Goal: Information Seeking & Learning: Learn about a topic

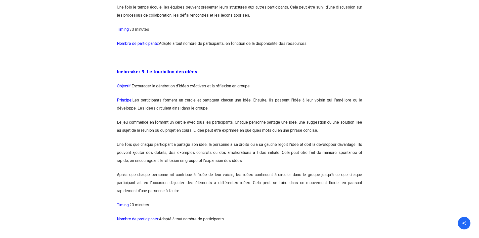
scroll to position [1589, 0]
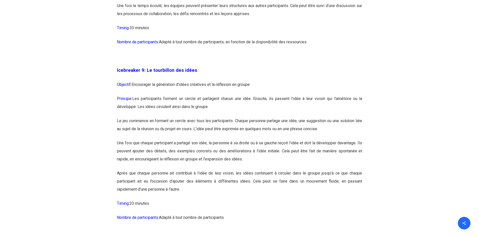
click at [142, 139] on p "Le jeu commence en formant un cercle avec tous les participants. Chaque personn…" at bounding box center [239, 128] width 245 height 22
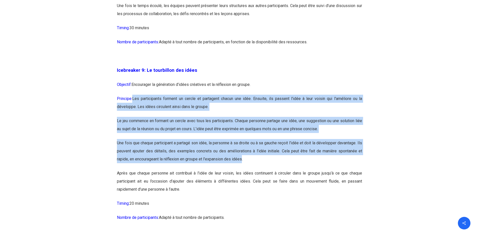
drag, startPoint x: 134, startPoint y: 114, endPoint x: 244, endPoint y: 175, distance: 125.3
copy div "Les participants forment un cercle et partagent chacun une idée. Ensuite, ils p…"
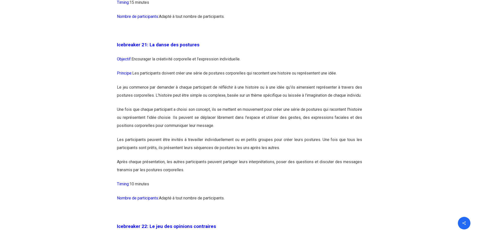
scroll to position [3577, 0]
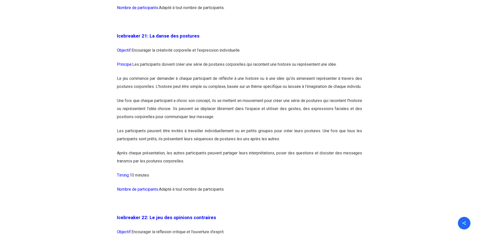
drag, startPoint x: 237, startPoint y: 220, endPoint x: 336, endPoint y: 180, distance: 107.1
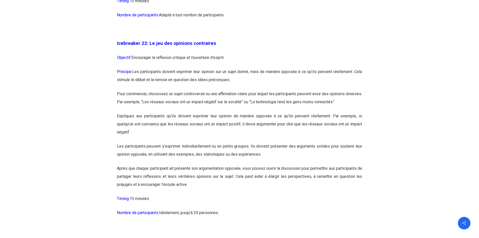
scroll to position [3753, 0]
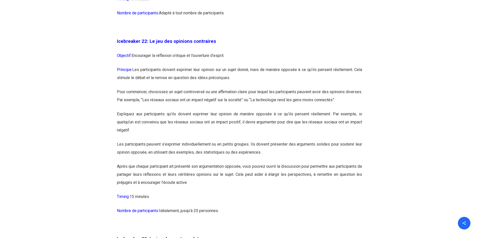
click at [201, 135] on p "Expliquez aux participants qu’ils doivent exprimer leur opinion de manière oppo…" at bounding box center [239, 125] width 245 height 30
drag, startPoint x: 118, startPoint y: 64, endPoint x: 121, endPoint y: 70, distance: 6.7
click at [121, 52] on p "Icebreaker 22: Le jeu des opinions contraires" at bounding box center [239, 44] width 245 height 14
click at [198, 44] on span "Icebreaker 22: Le jeu des opinions contraires" at bounding box center [166, 41] width 99 height 6
drag, startPoint x: 214, startPoint y: 67, endPoint x: 148, endPoint y: 70, distance: 65.7
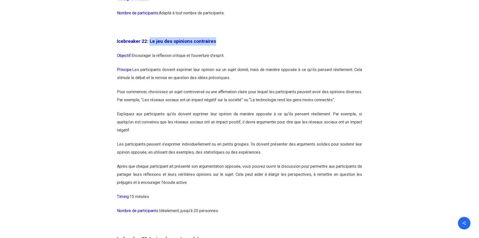
click at [148, 52] on p "Icebreaker 22: Le jeu des opinions contraires" at bounding box center [239, 44] width 245 height 14
copy span "Le jeu des opinions contraires"
drag, startPoint x: 151, startPoint y: 96, endPoint x: 159, endPoint y: 93, distance: 7.9
click at [152, 88] on p "Principe: Les participants doivent exprimer leur opinion sur un sujet donné, ma…" at bounding box center [239, 77] width 245 height 22
drag, startPoint x: 230, startPoint y: 80, endPoint x: 134, endPoint y: 80, distance: 96.4
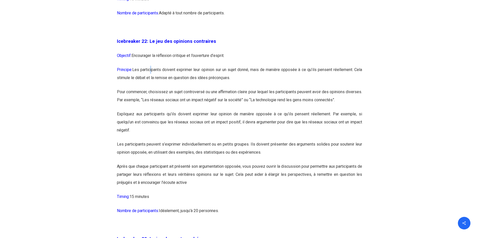
click at [134, 66] on p "Objectif: Encourager la réflexion critique et l’ouverture d’esprit." at bounding box center [239, 59] width 245 height 14
copy p "Encourager la réflexion critique et l’ouverture d’esprit."
click at [184, 110] on p "Pour commencer, choisissez un sujet controversé ou une affirmation claire pour …" at bounding box center [239, 99] width 245 height 22
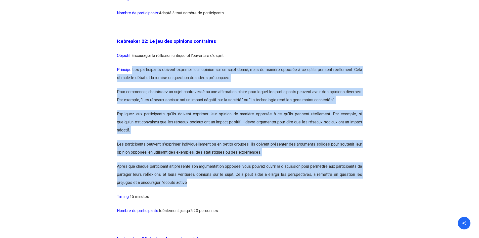
drag, startPoint x: 193, startPoint y: 207, endPoint x: 134, endPoint y: 94, distance: 128.2
copy div "Lor ipsumdolorsi ametcon adipisci elit seddoei tem in utlab etdol, magn al enim…"
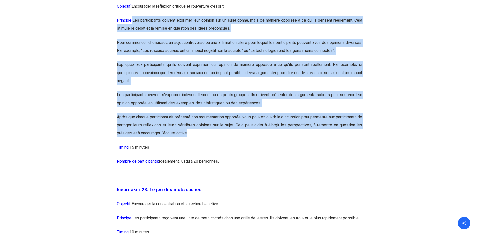
scroll to position [3879, 0]
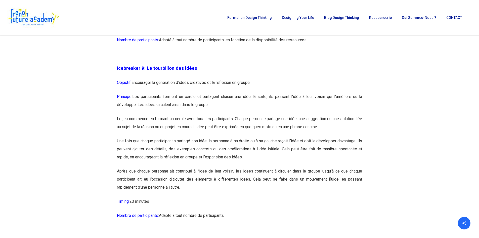
scroll to position [1589, 0]
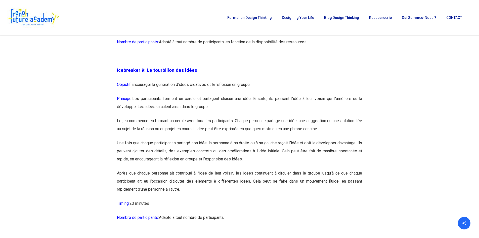
click at [159, 195] on p "Après que chaque personne ait contribué à l’idée de leur voisin, les idées cont…" at bounding box center [239, 184] width 245 height 30
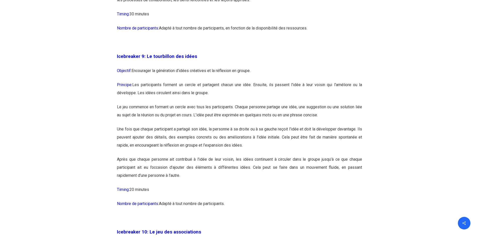
scroll to position [1614, 0]
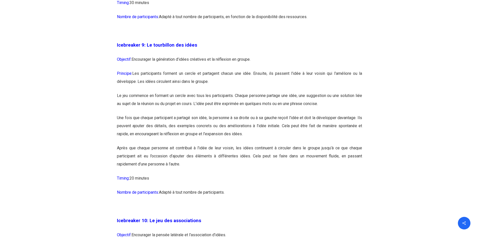
drag, startPoint x: 236, startPoint y: 211, endPoint x: 116, endPoint y: 64, distance: 189.3
copy div "Loremipsum 1: Do sitametcon adi elits Doeiusmo: Temporinci ut laboreetdo m’aliq…"
